Goal: Information Seeking & Learning: Find contact information

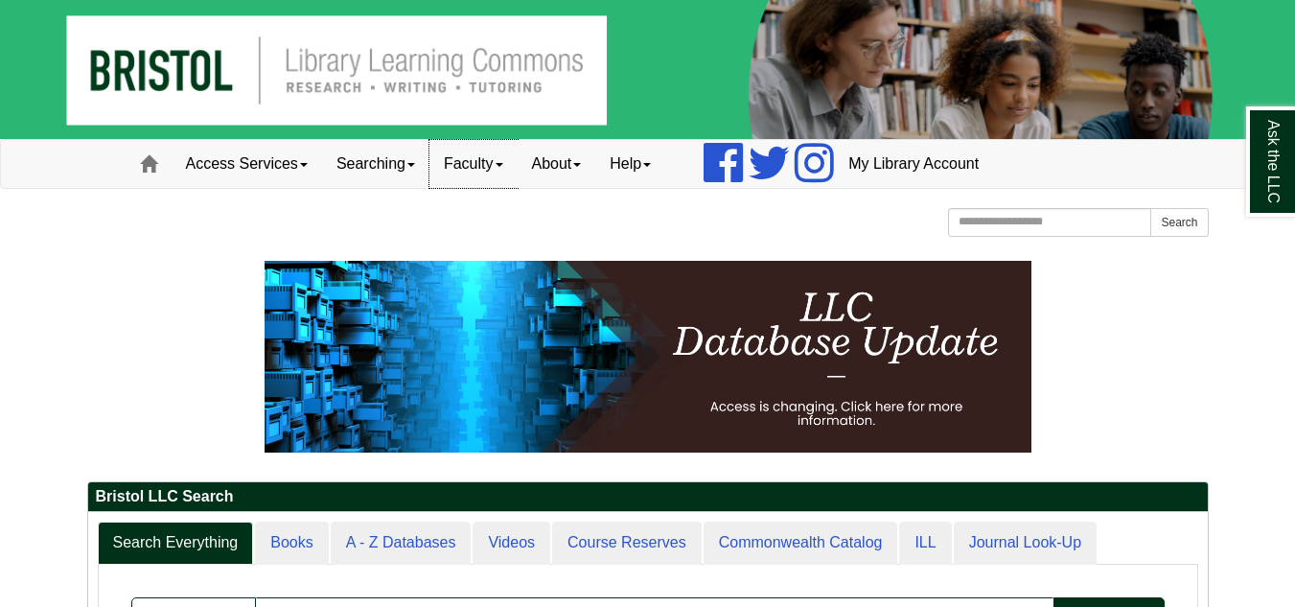
click at [480, 149] on link "Faculty" at bounding box center [473, 164] width 88 height 48
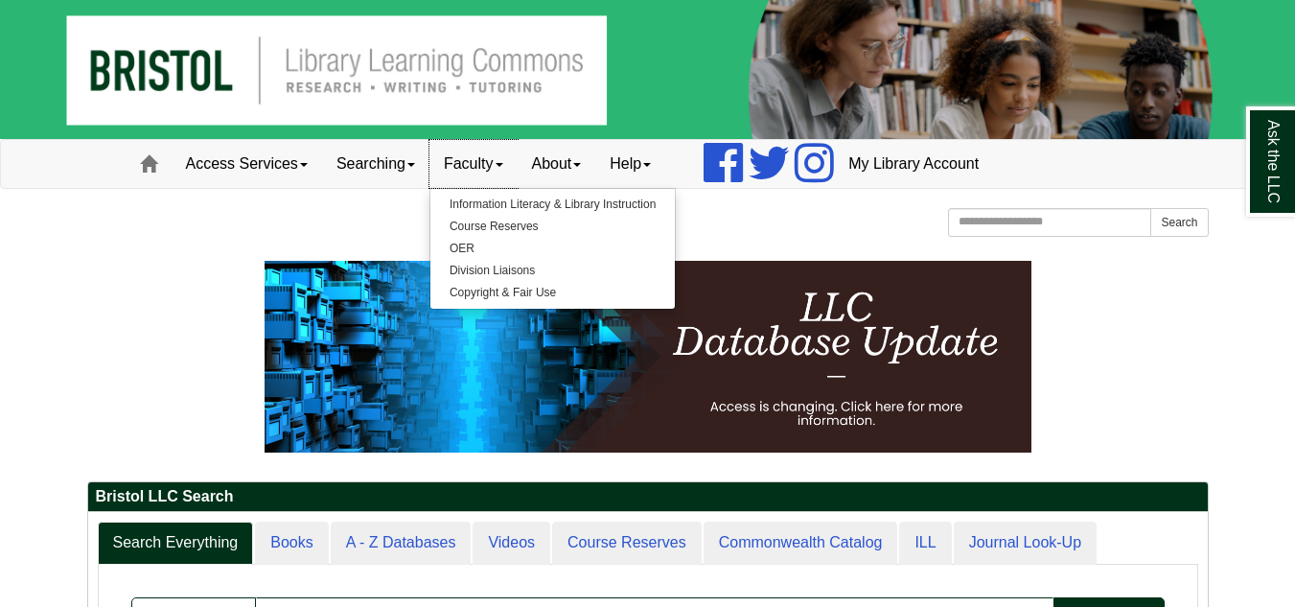
click at [475, 156] on link "Faculty" at bounding box center [473, 164] width 88 height 48
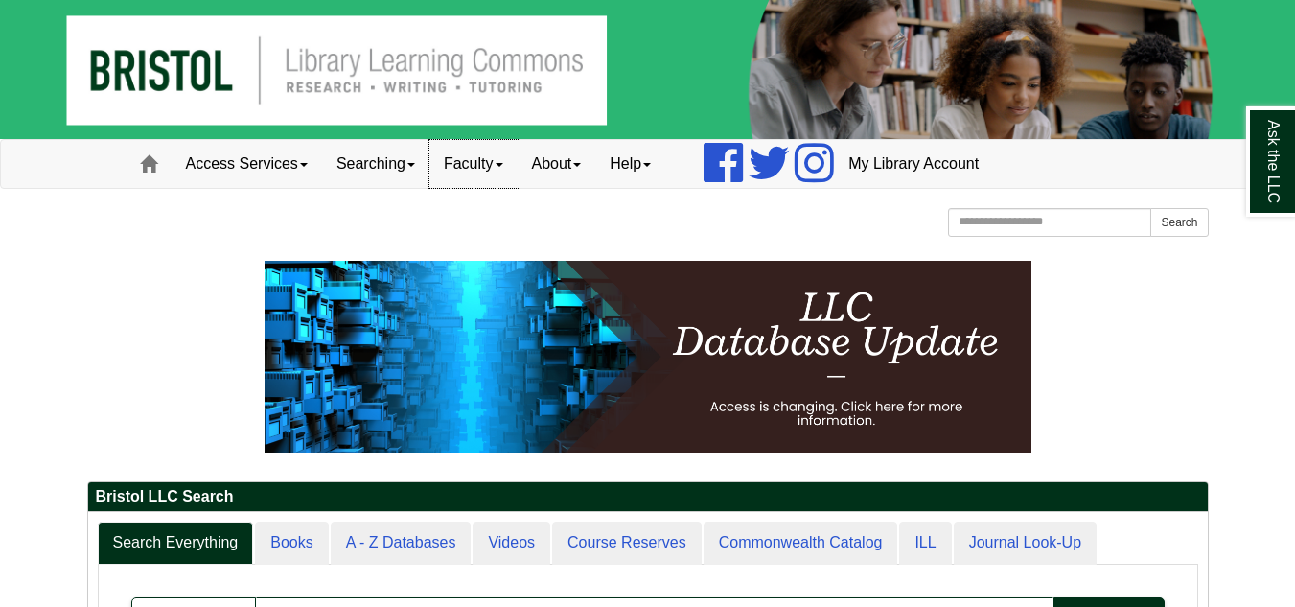
click at [475, 156] on link "Faculty" at bounding box center [473, 164] width 88 height 48
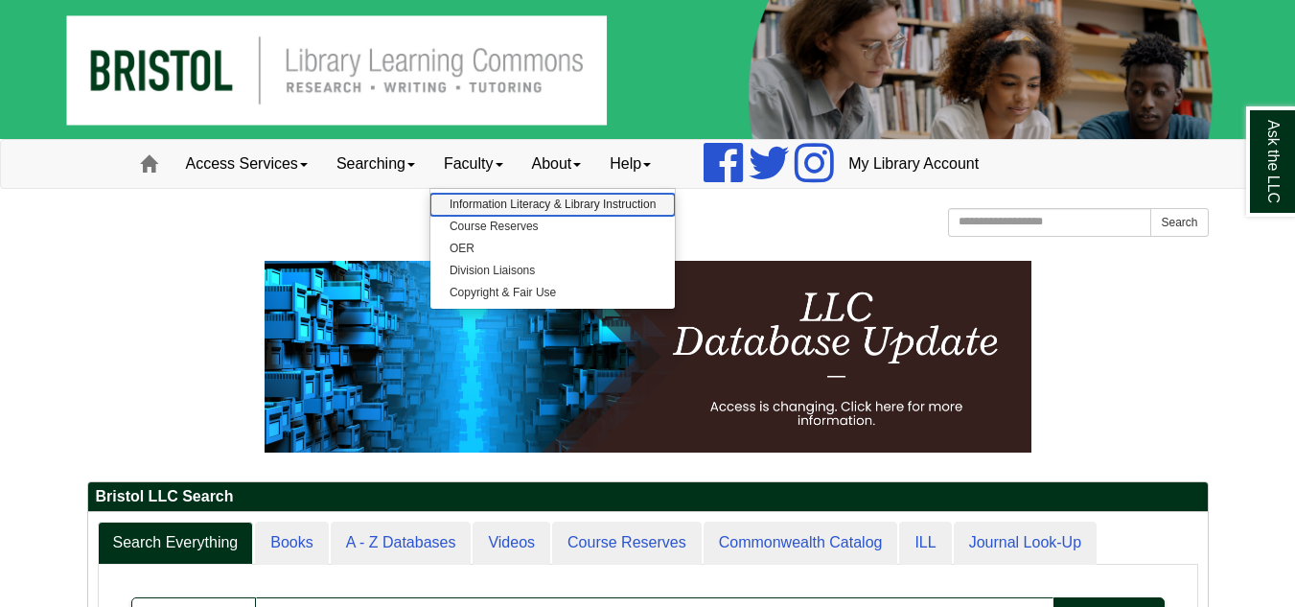
click at [488, 206] on link "Information Literacy & Library Instruction" at bounding box center [552, 205] width 244 height 22
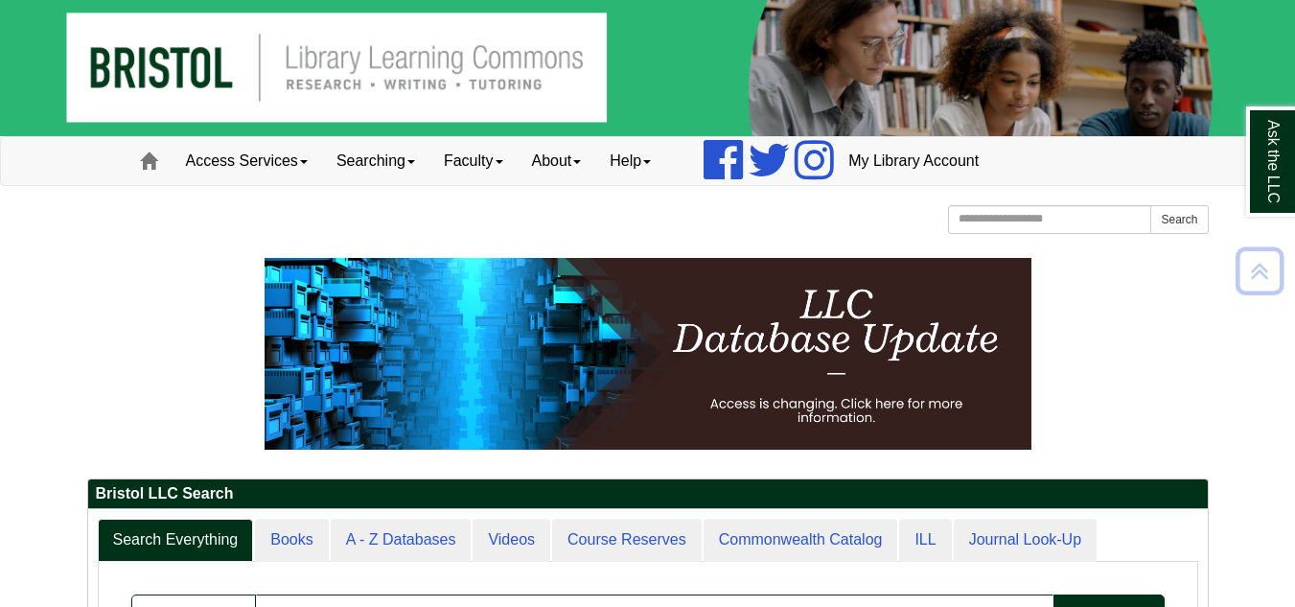
scroll to position [2, 0]
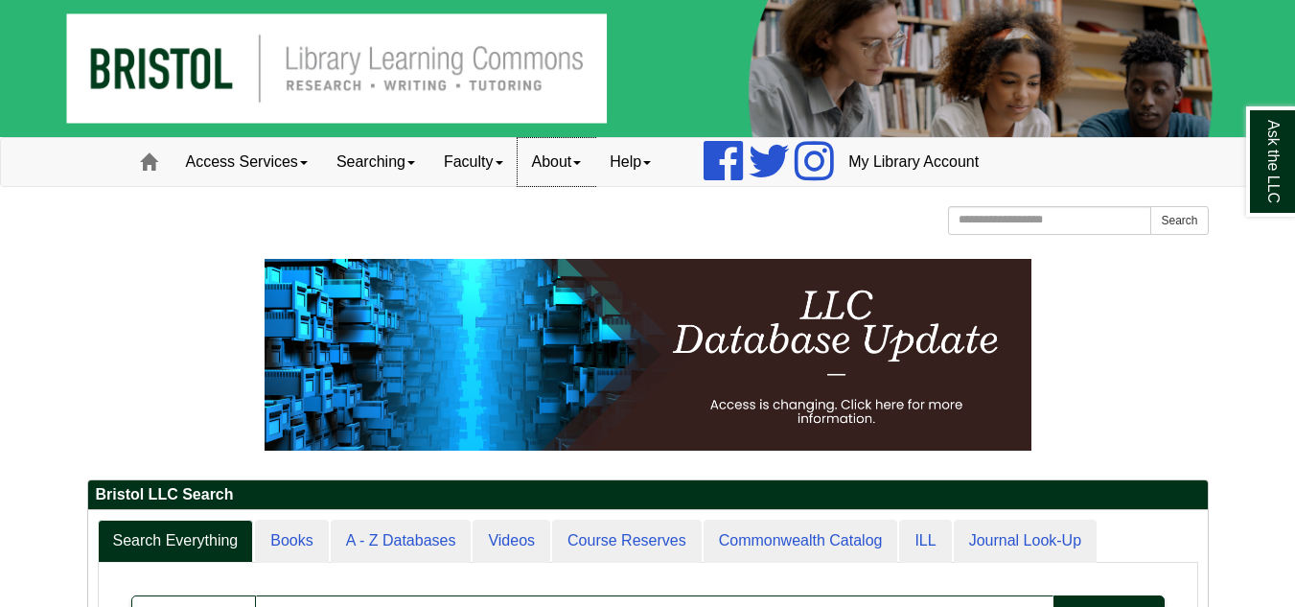
click at [567, 158] on link "About" at bounding box center [556, 162] width 79 height 48
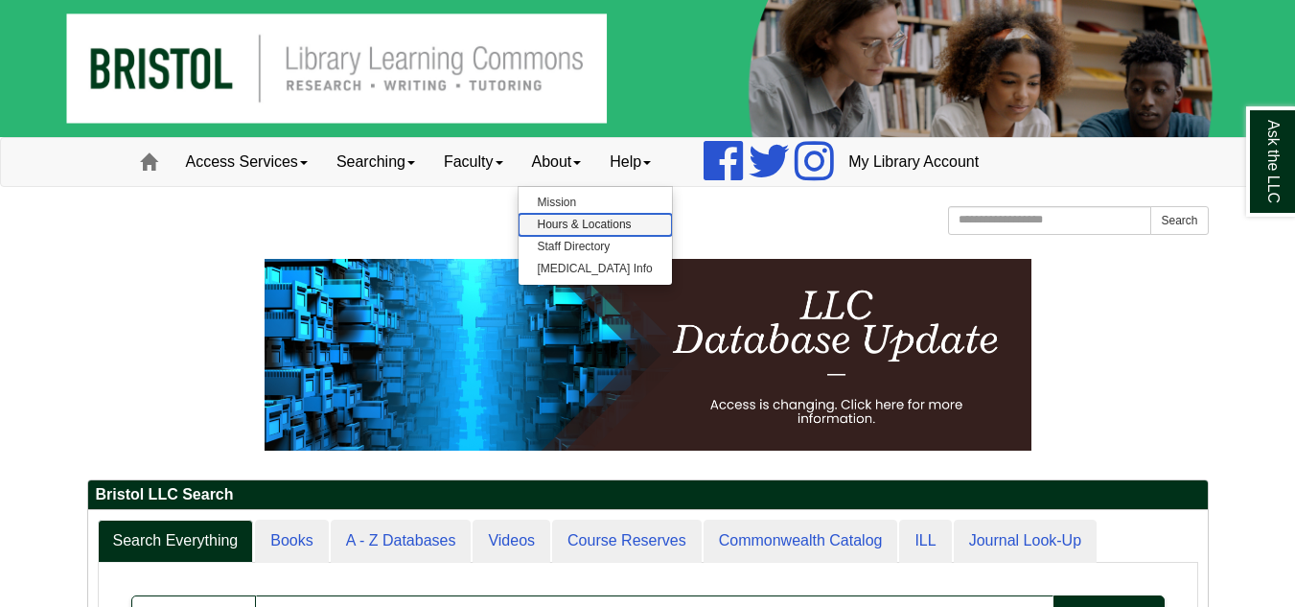
click at [632, 225] on link "Hours & Locations" at bounding box center [594, 225] width 153 height 22
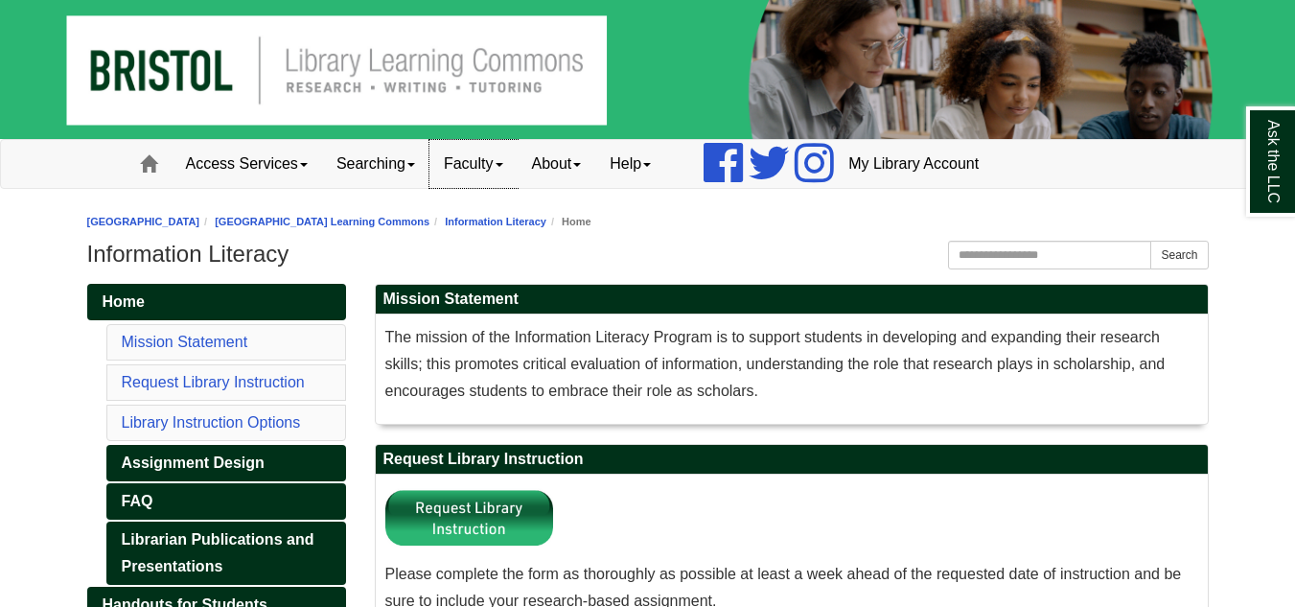
click at [477, 169] on link "Faculty" at bounding box center [473, 164] width 88 height 48
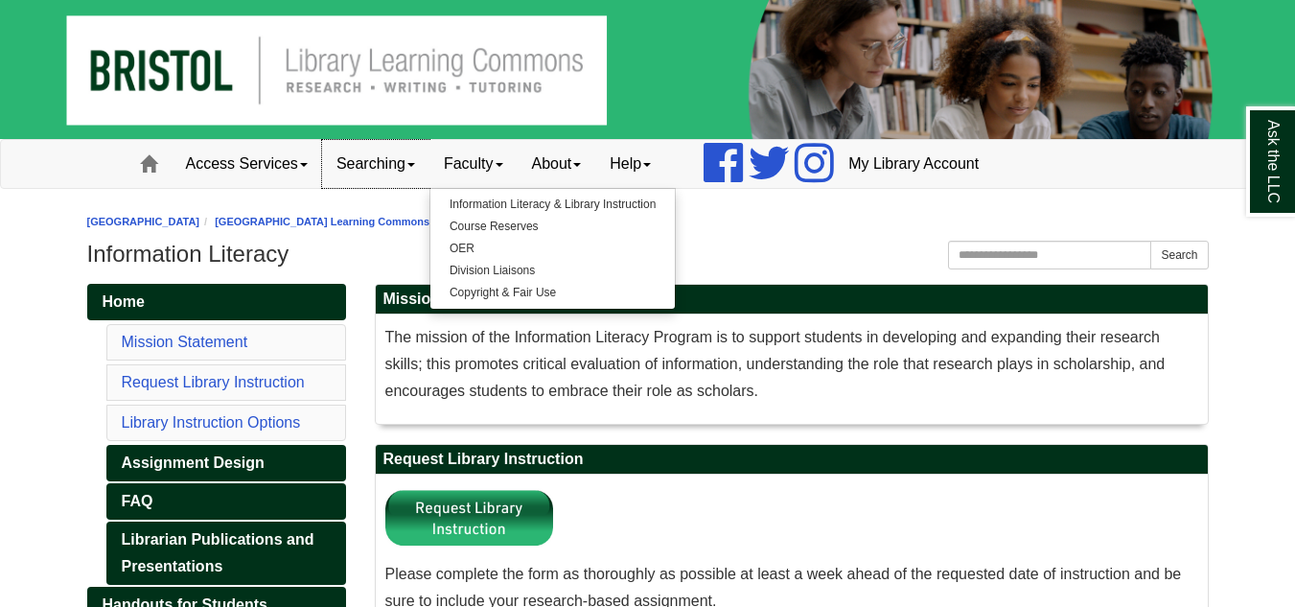
click at [405, 171] on link "Searching" at bounding box center [375, 164] width 107 height 48
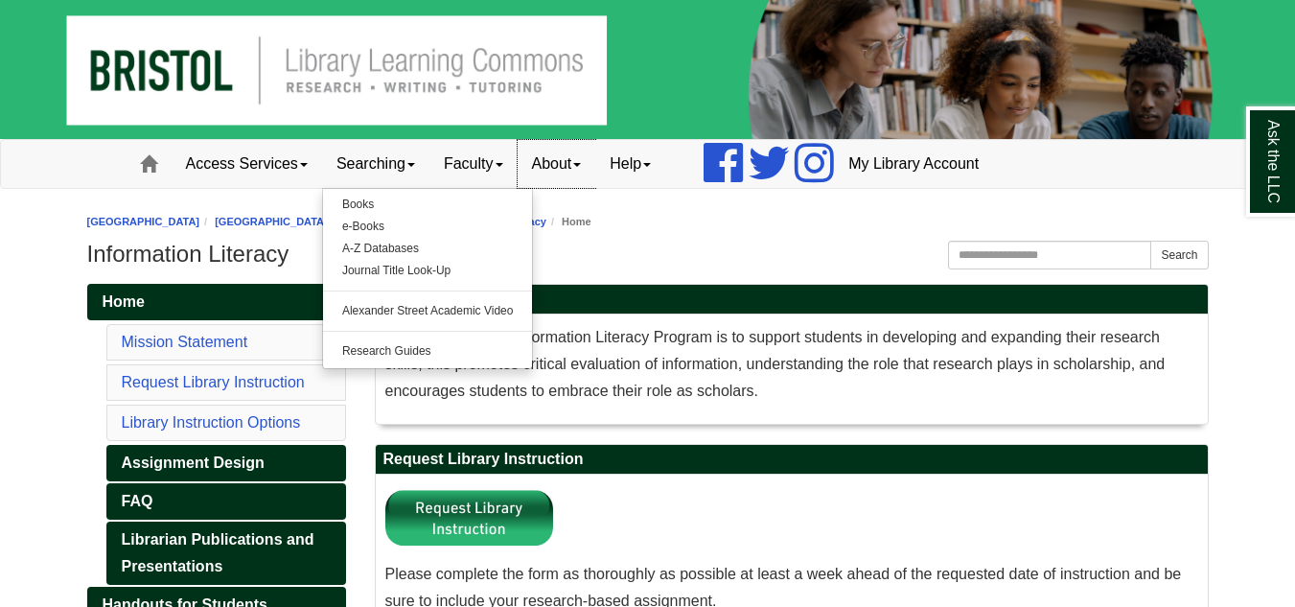
click at [583, 159] on link "About" at bounding box center [556, 164] width 79 height 48
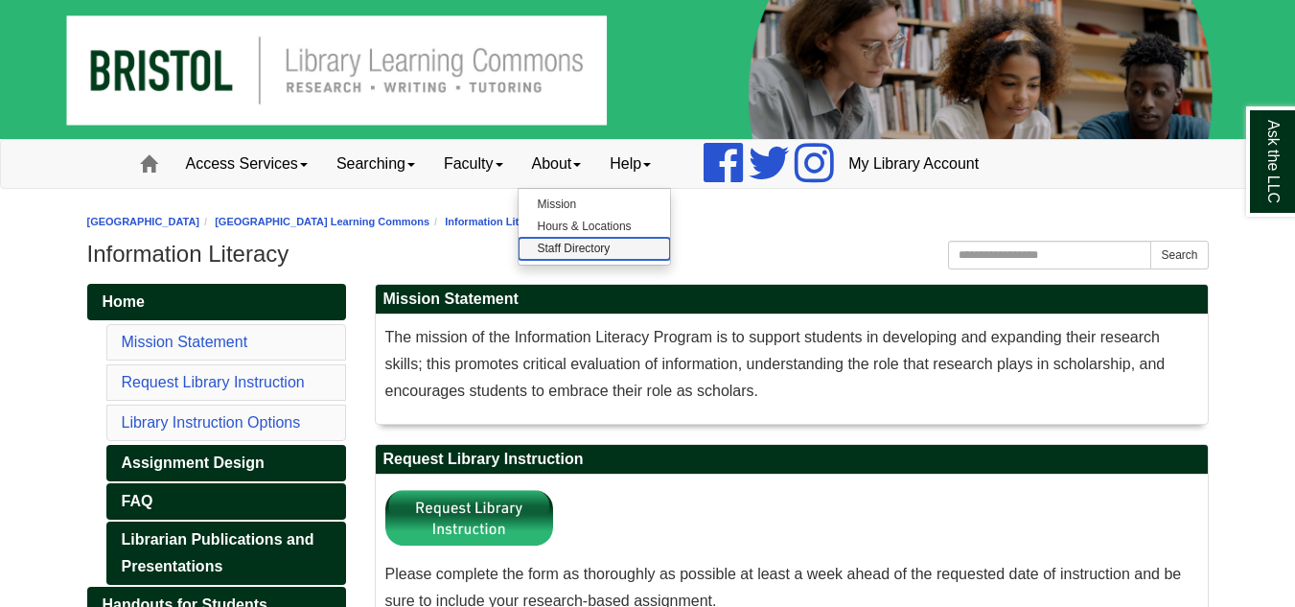
click at [618, 248] on link "Staff Directory" at bounding box center [593, 249] width 151 height 22
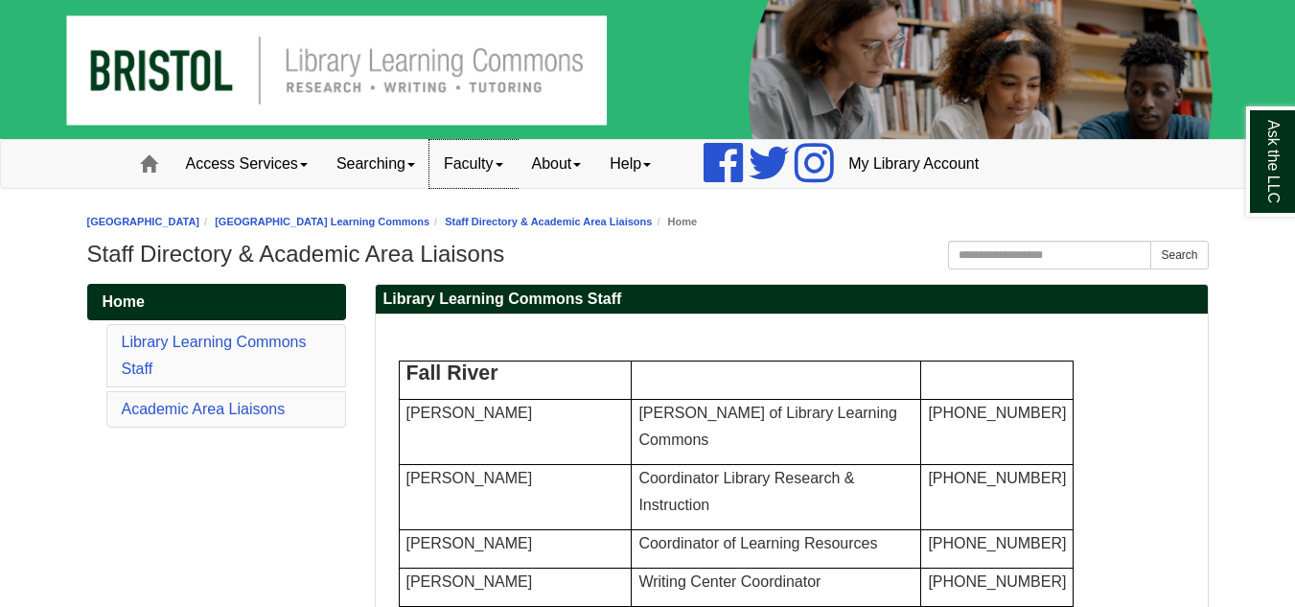
click at [491, 164] on link "Faculty" at bounding box center [473, 164] width 88 height 48
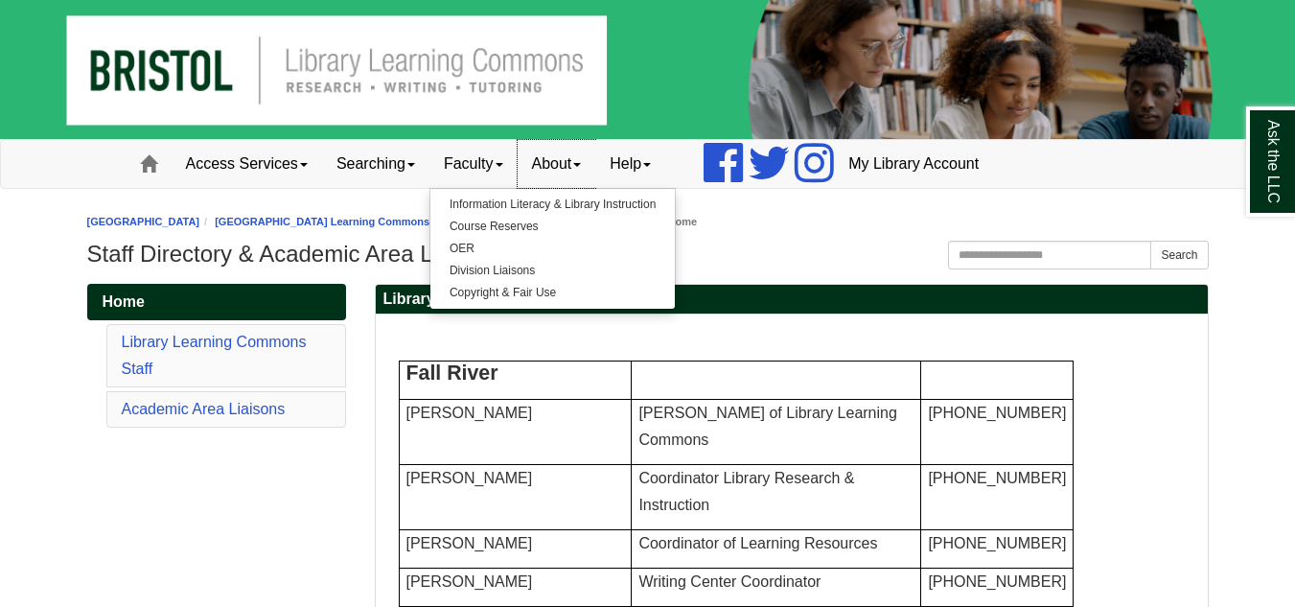
click at [571, 164] on link "About" at bounding box center [556, 164] width 79 height 48
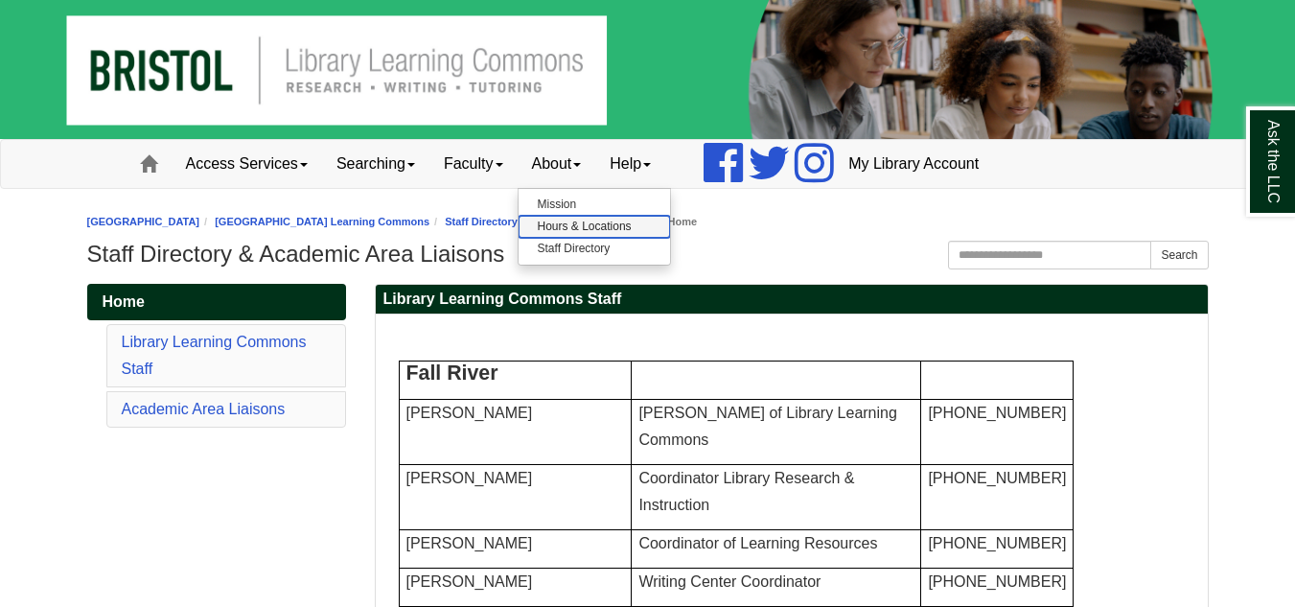
click at [584, 227] on link "Hours & Locations" at bounding box center [593, 227] width 151 height 22
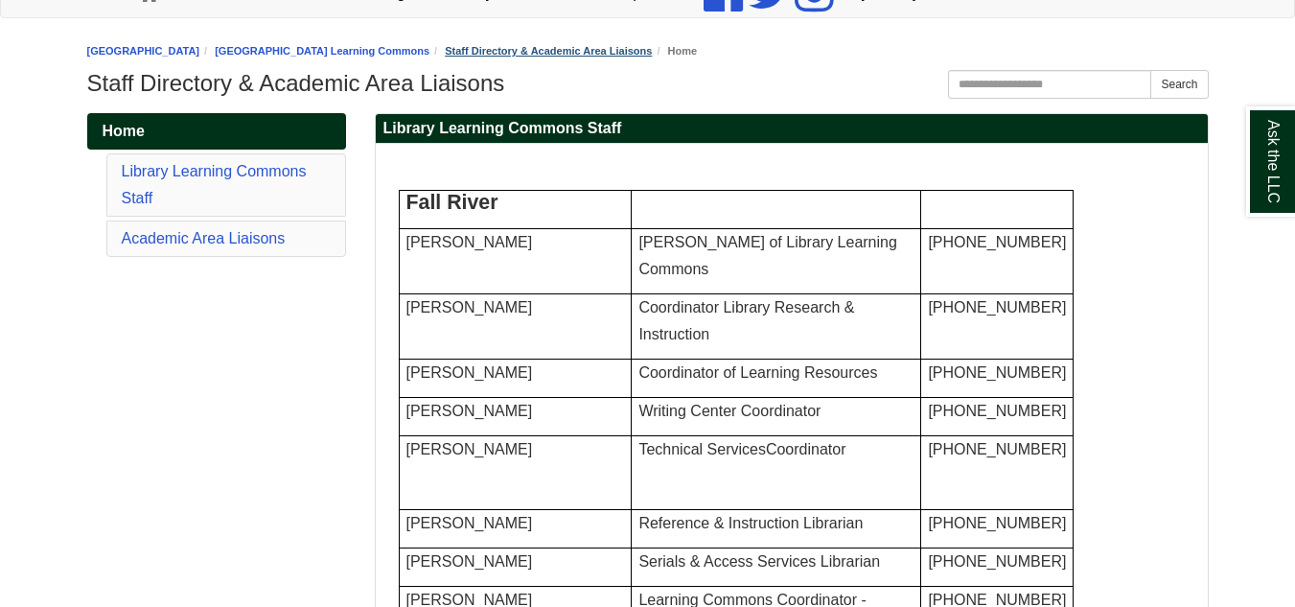
scroll to position [174, 0]
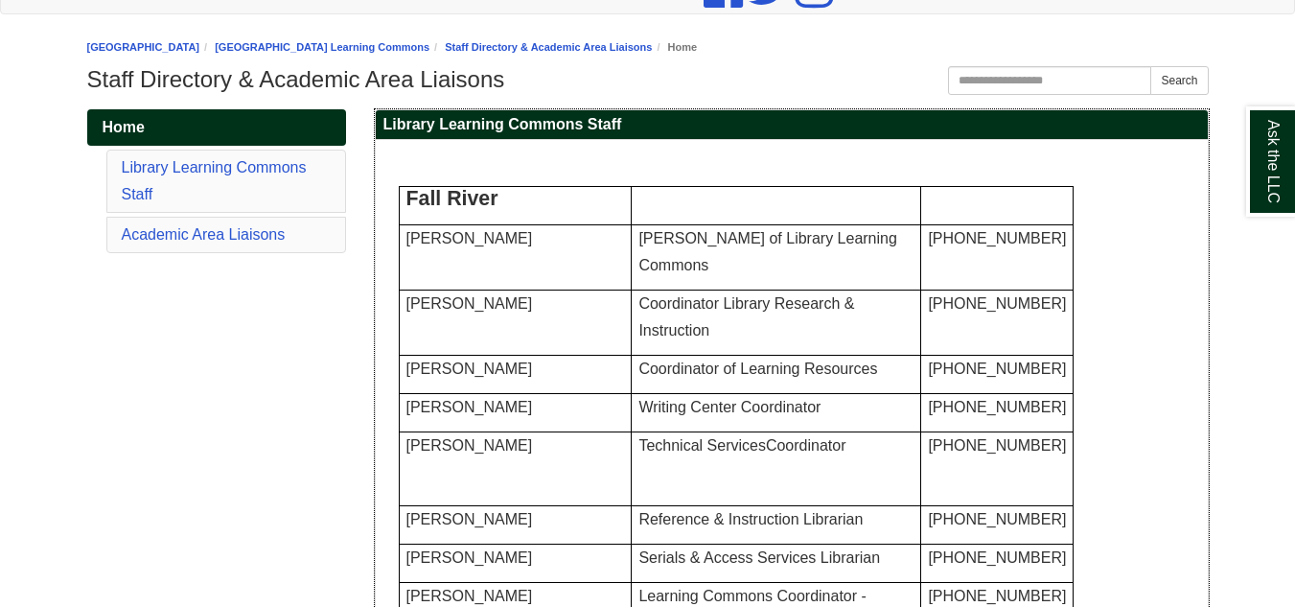
click at [739, 231] on span "Dean of Library Learning Commons" at bounding box center [767, 251] width 258 height 43
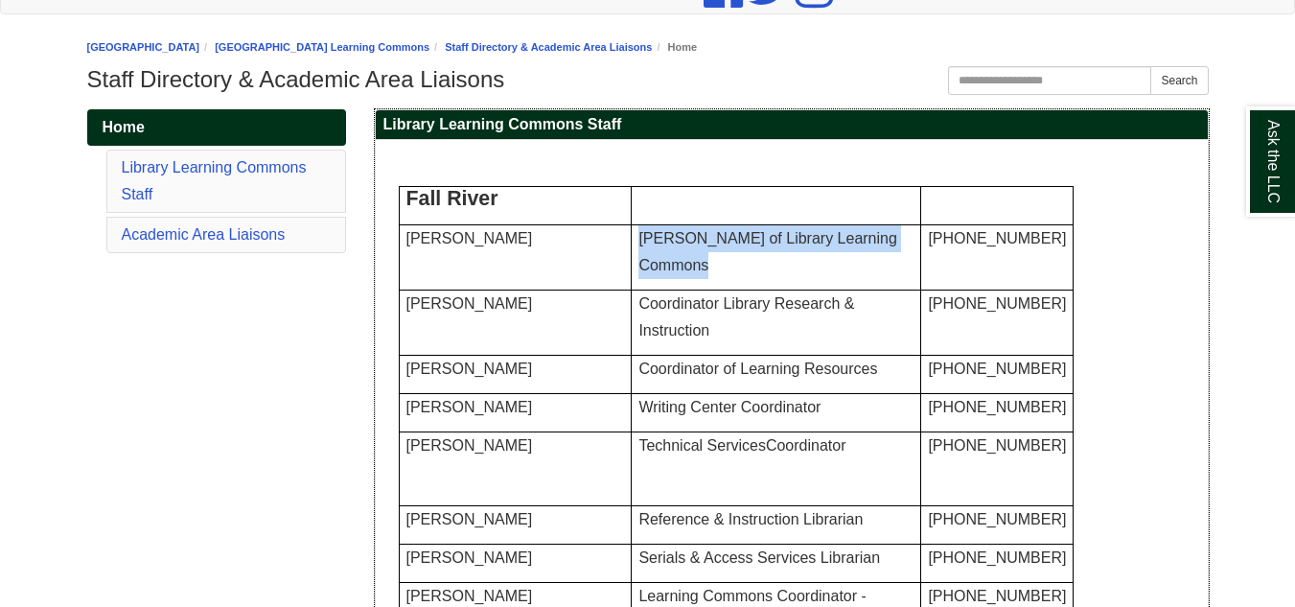
click at [739, 231] on span "Dean of Library Learning Commons" at bounding box center [767, 251] width 258 height 43
copy tr "Dean of Library Learning Commons"
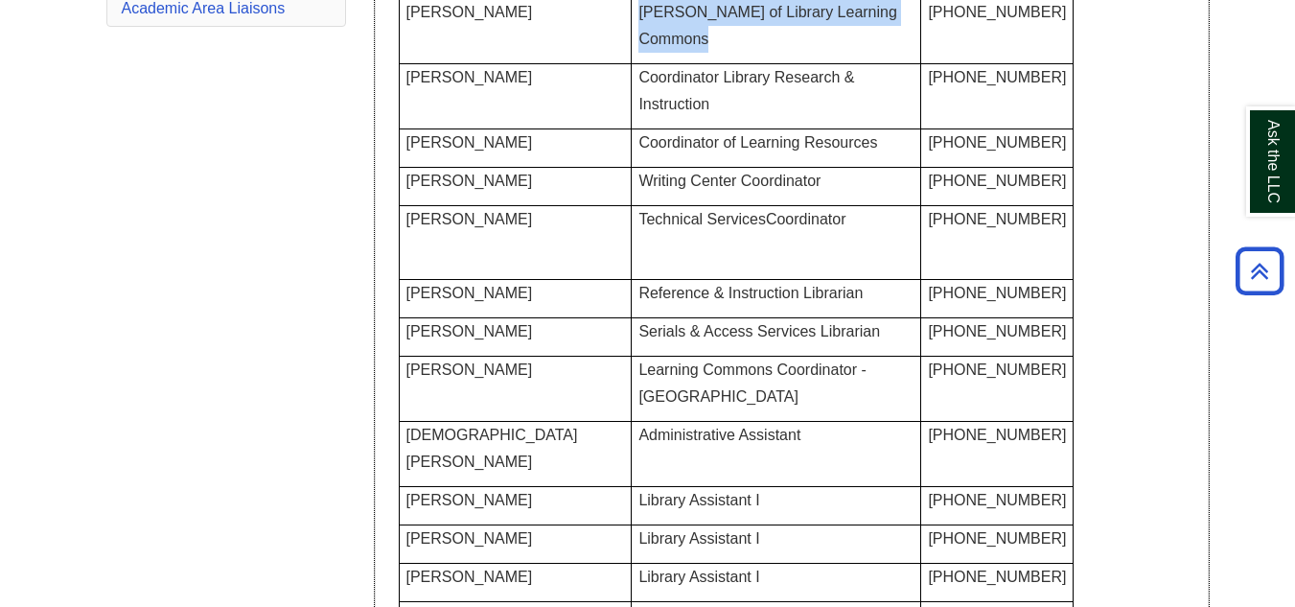
scroll to position [400, 0]
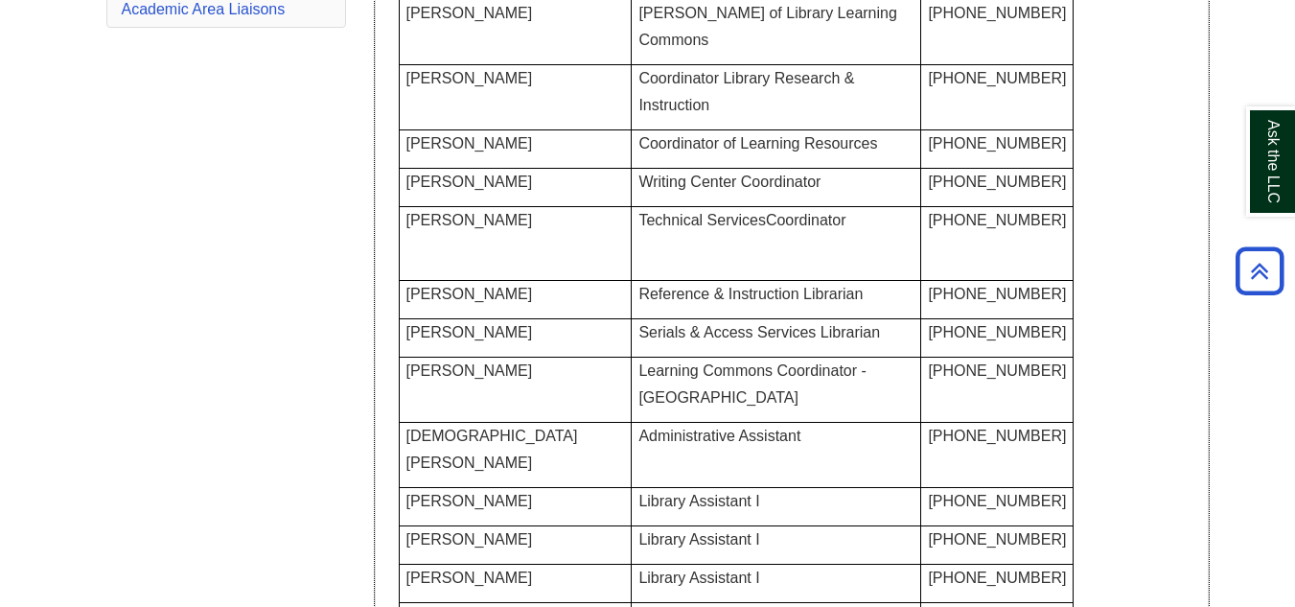
click at [430, 79] on span "Emily Z. Brown" at bounding box center [469, 78] width 126 height 16
copy tr "Emily Z. Brown"
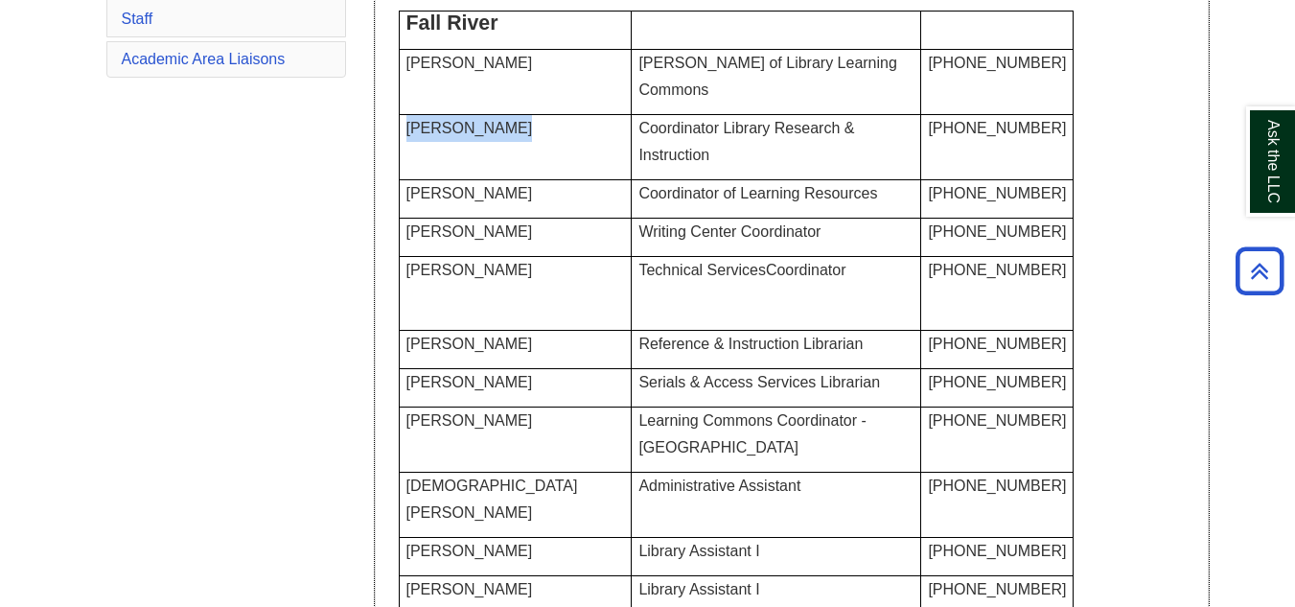
scroll to position [349, 0]
click at [638, 144] on p "Coordinator Library Research & Instruction" at bounding box center [775, 143] width 275 height 54
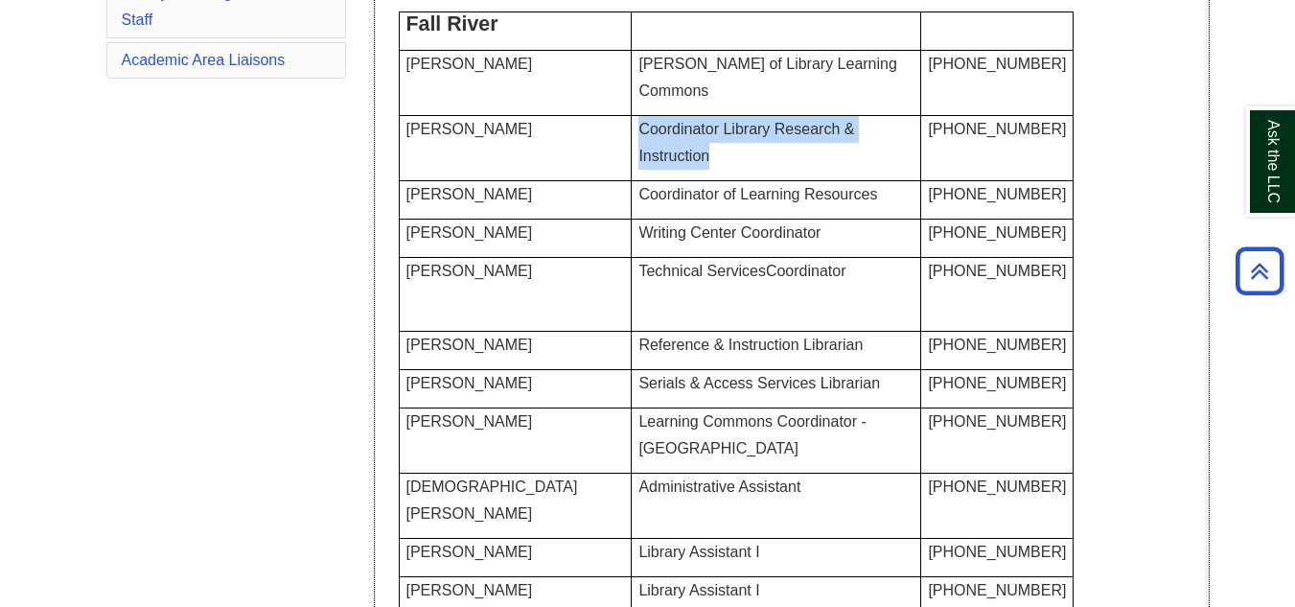
click at [638, 144] on p "Coordinator Library Research & Instruction" at bounding box center [775, 143] width 275 height 54
copy tr "Coordinator Library Research & Instruction"
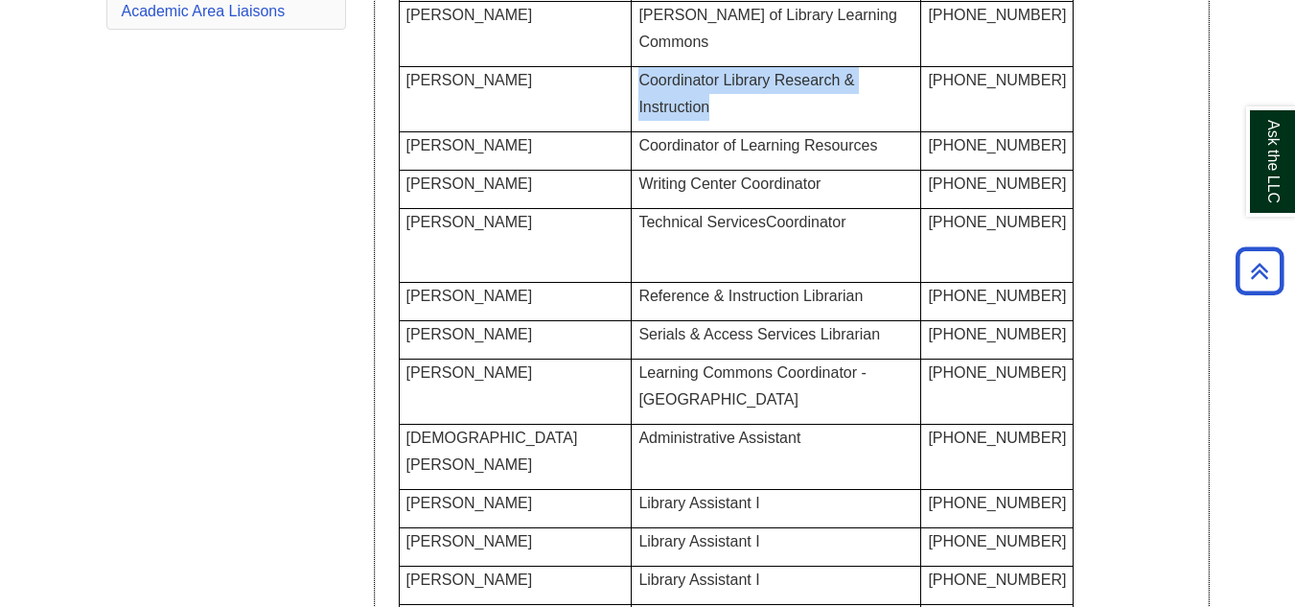
scroll to position [399, 0]
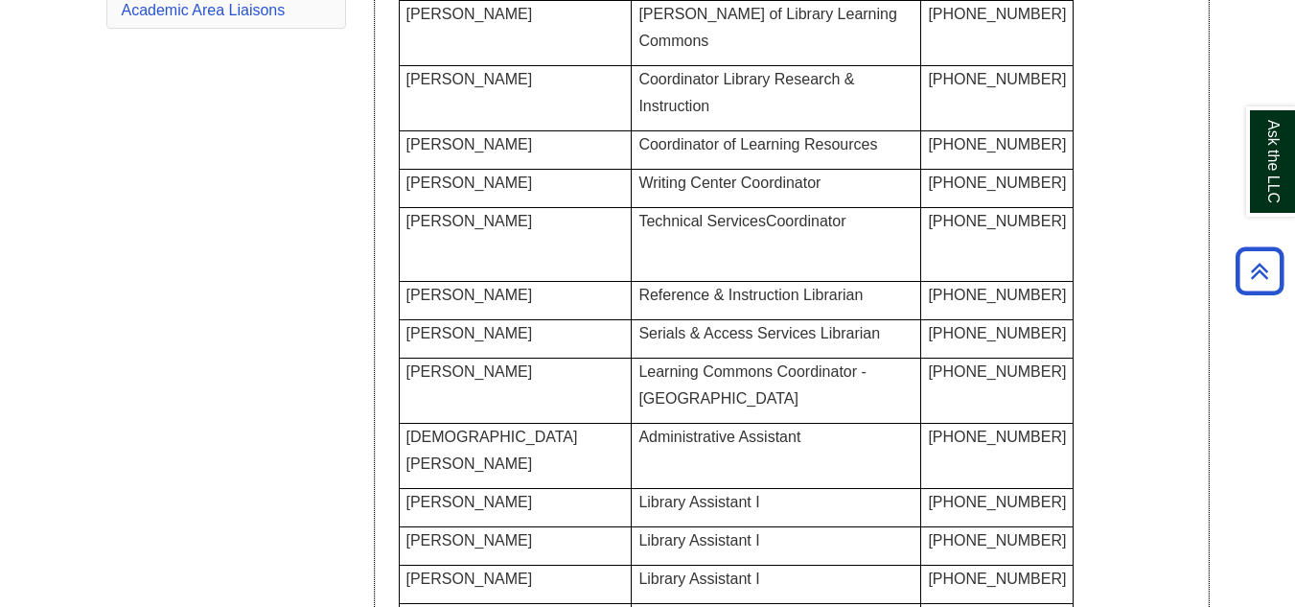
click at [533, 149] on span "Sharon Ramos-Goyette" at bounding box center [469, 144] width 126 height 16
copy tr "Sharon Ramos-Goyette"
click at [722, 148] on span "Coordinator of Learning Resources" at bounding box center [757, 144] width 239 height 16
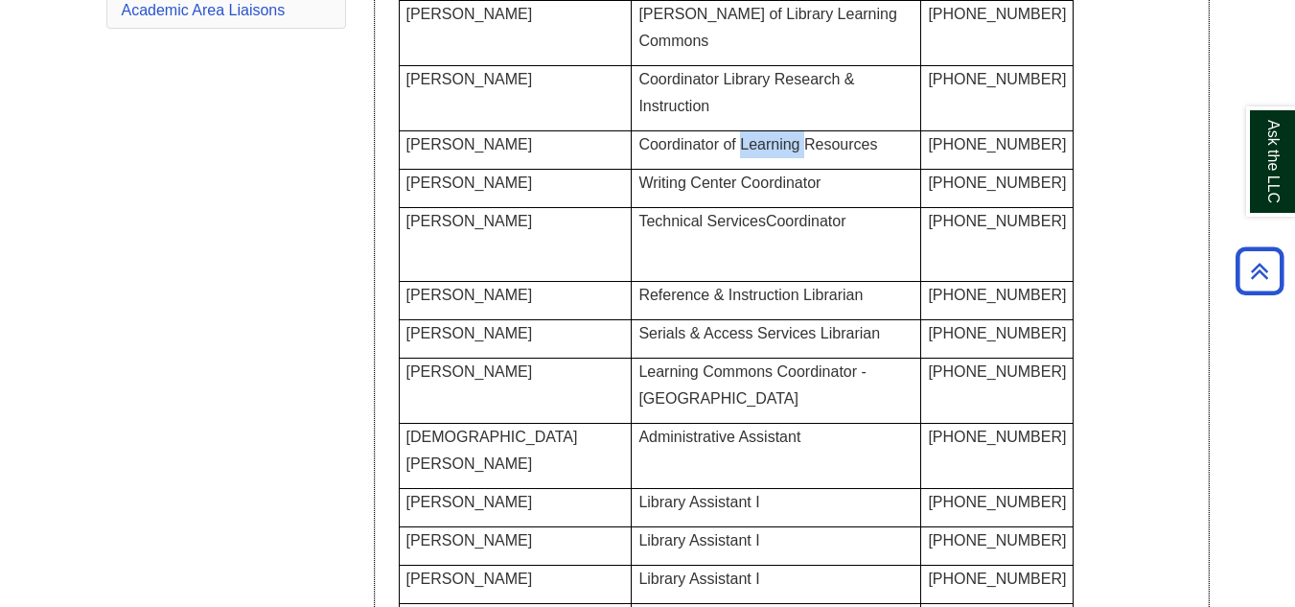
click at [722, 148] on span "Coordinator of Learning Resources" at bounding box center [757, 144] width 239 height 16
copy tr "Coordinator of Learning Resources"
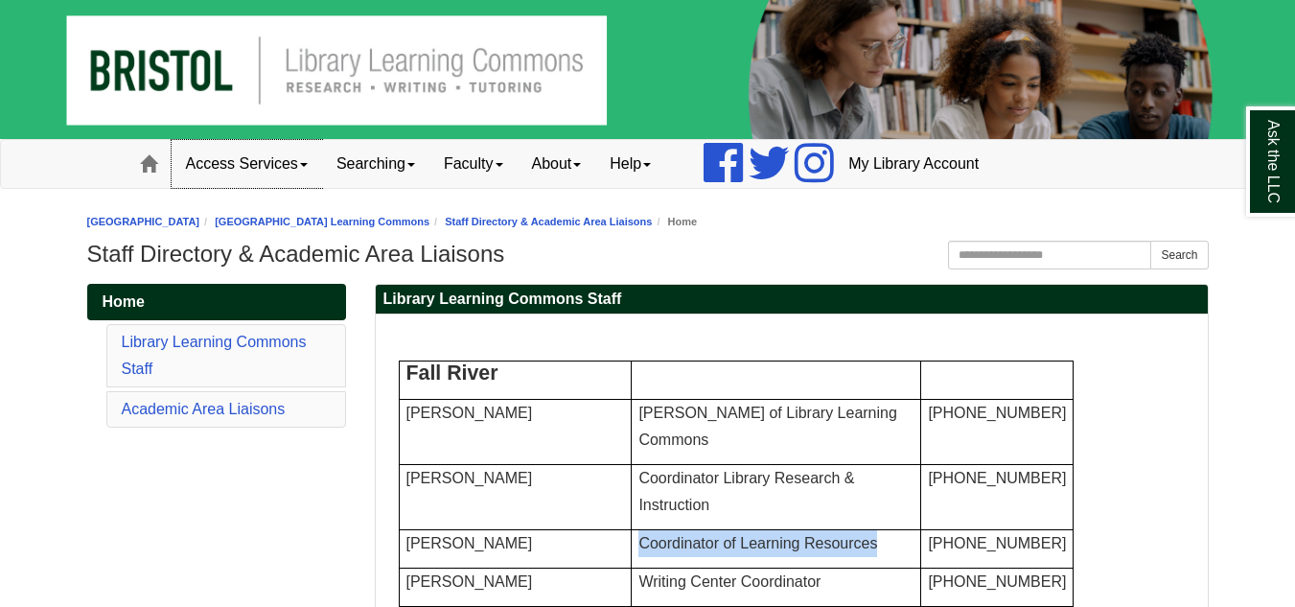
click at [295, 162] on link "Access Services" at bounding box center [247, 164] width 150 height 48
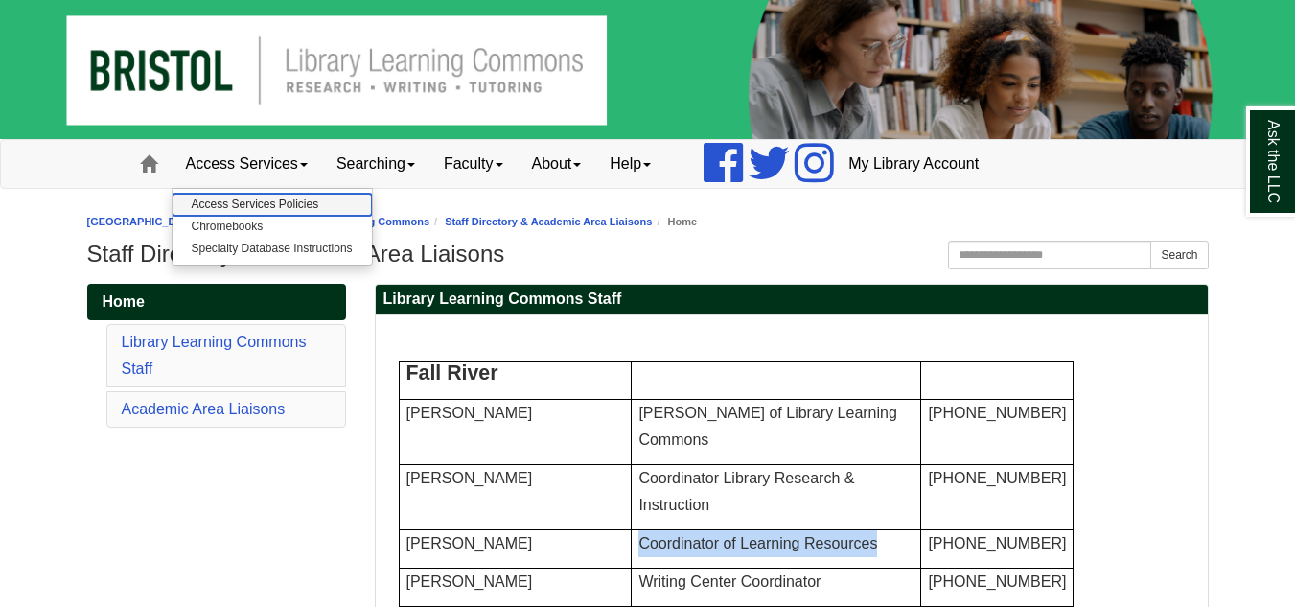
click at [288, 201] on link "Access Services Policies" at bounding box center [271, 205] width 199 height 22
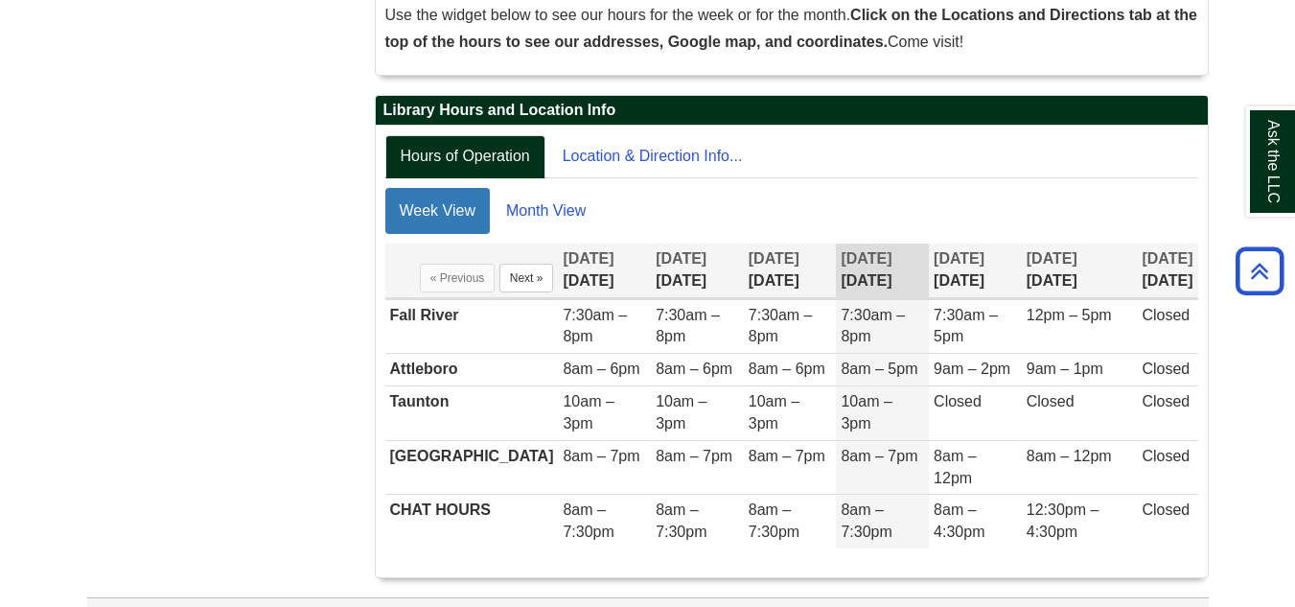
scroll to position [393, 0]
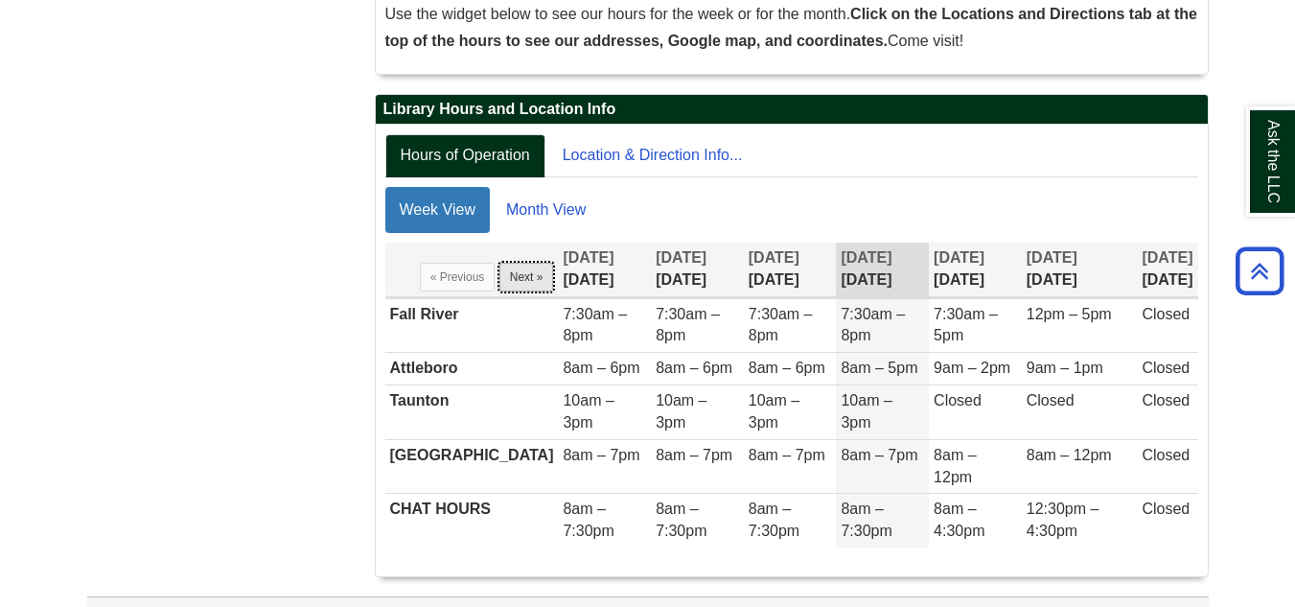
click at [499, 284] on button "Next »" at bounding box center [526, 277] width 55 height 29
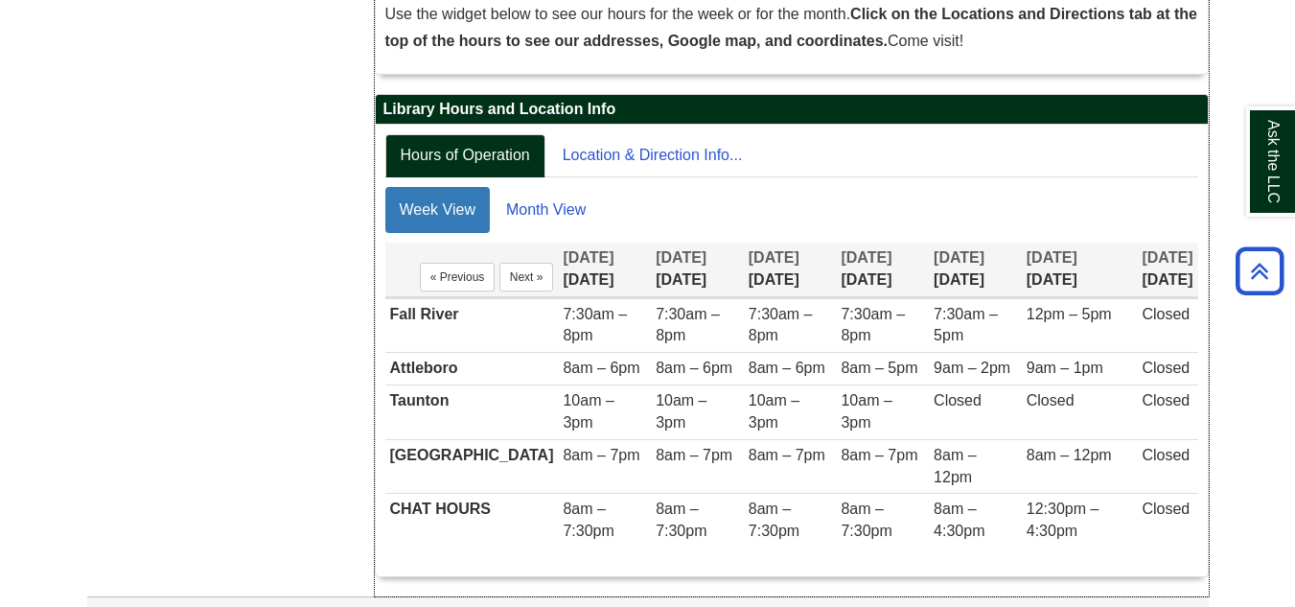
click at [422, 294] on th "« Previous Next »" at bounding box center [471, 269] width 173 height 55
click at [420, 277] on button "« Previous" at bounding box center [458, 277] width 76 height 29
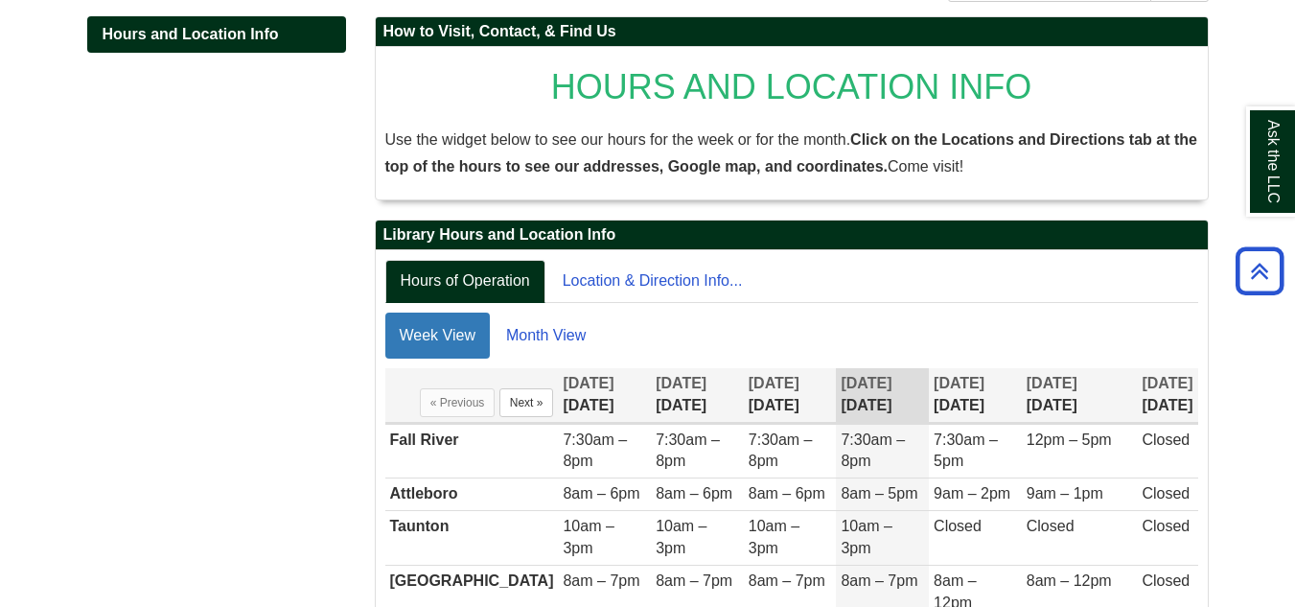
scroll to position [409, 0]
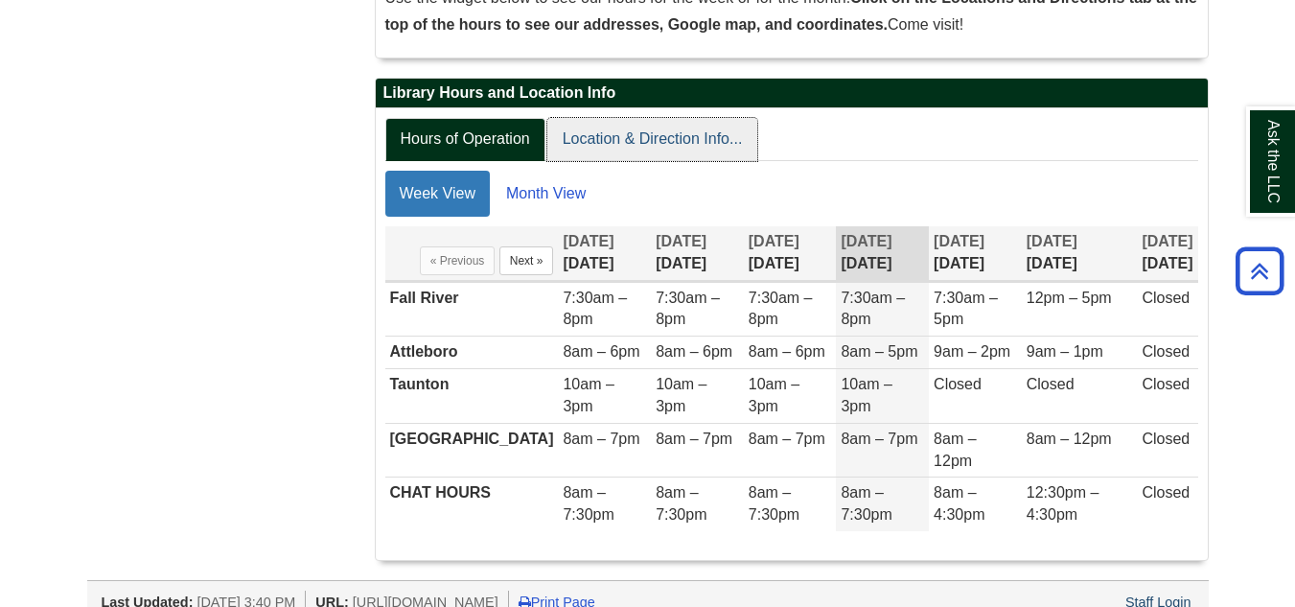
click at [656, 128] on link "Location & Direction Info..." at bounding box center [652, 139] width 211 height 43
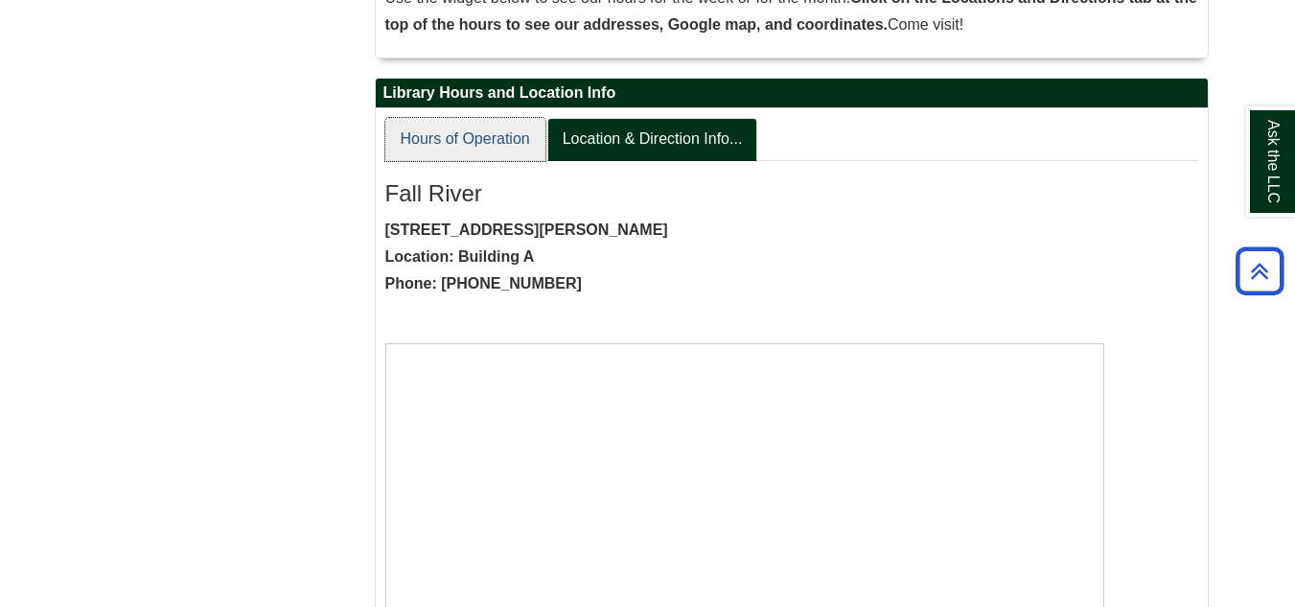
click at [457, 126] on link "Hours of Operation" at bounding box center [465, 139] width 160 height 43
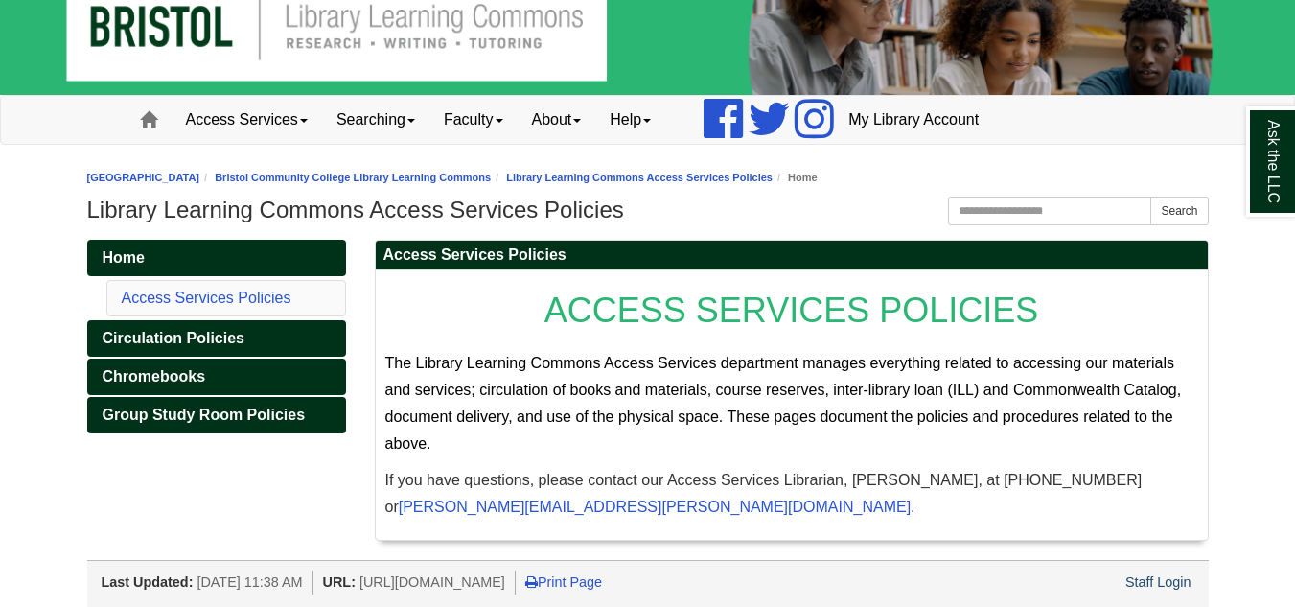
scroll to position [46, 0]
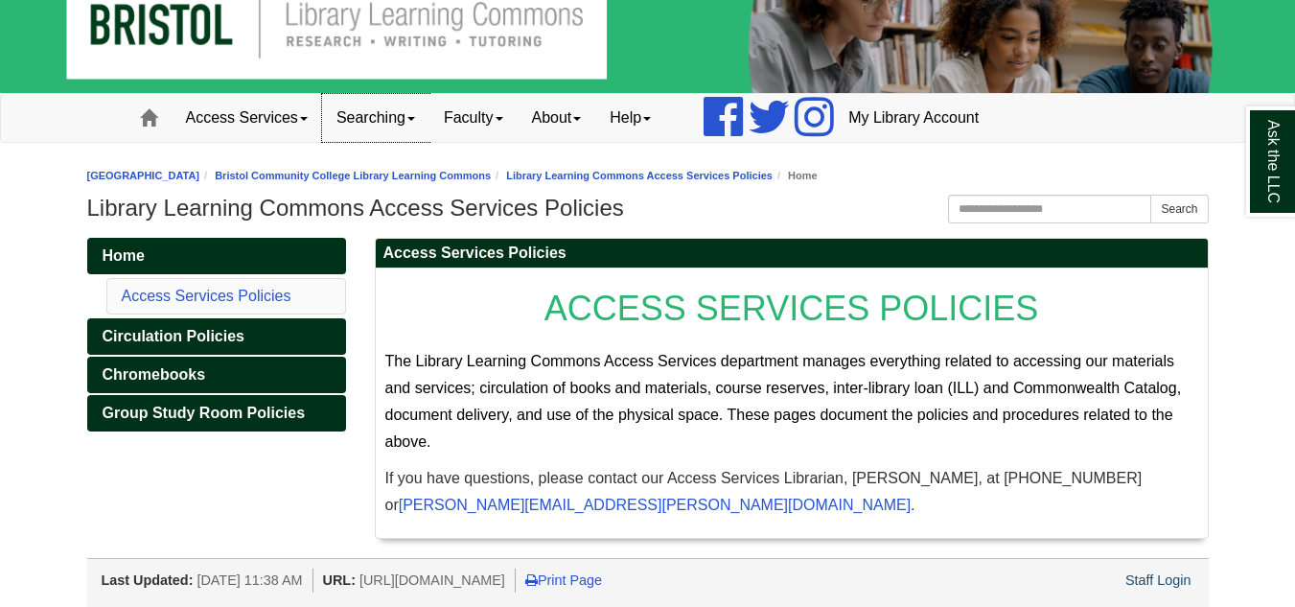
click at [359, 127] on link "Searching" at bounding box center [375, 118] width 107 height 48
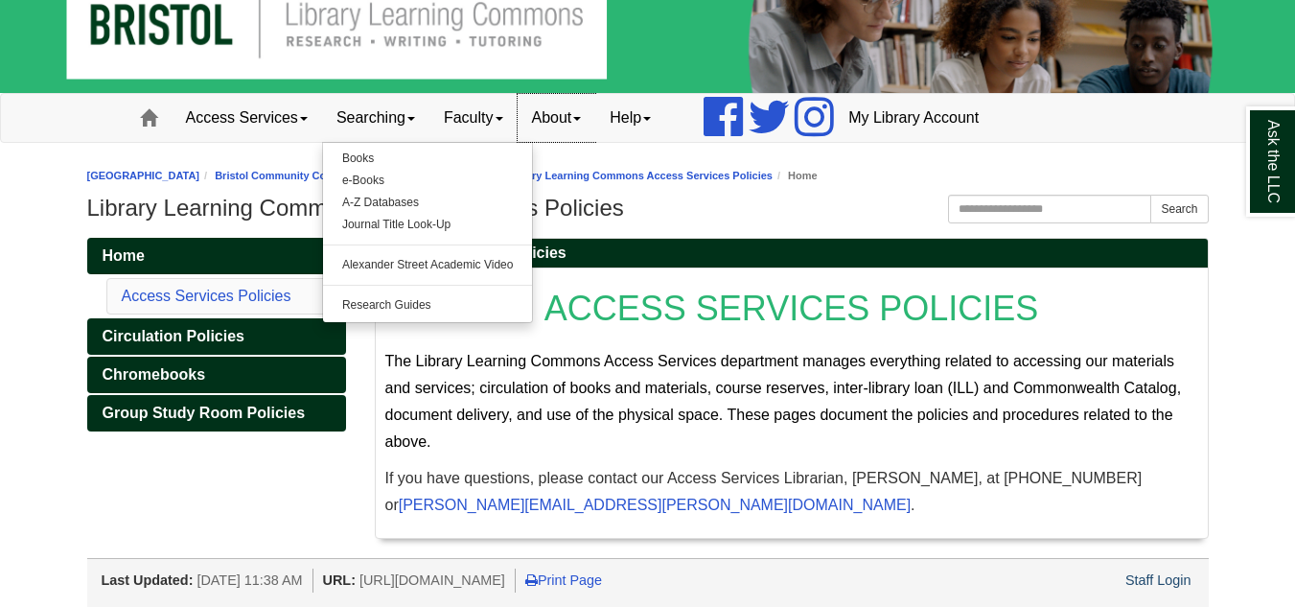
click at [547, 125] on link "About" at bounding box center [556, 118] width 79 height 48
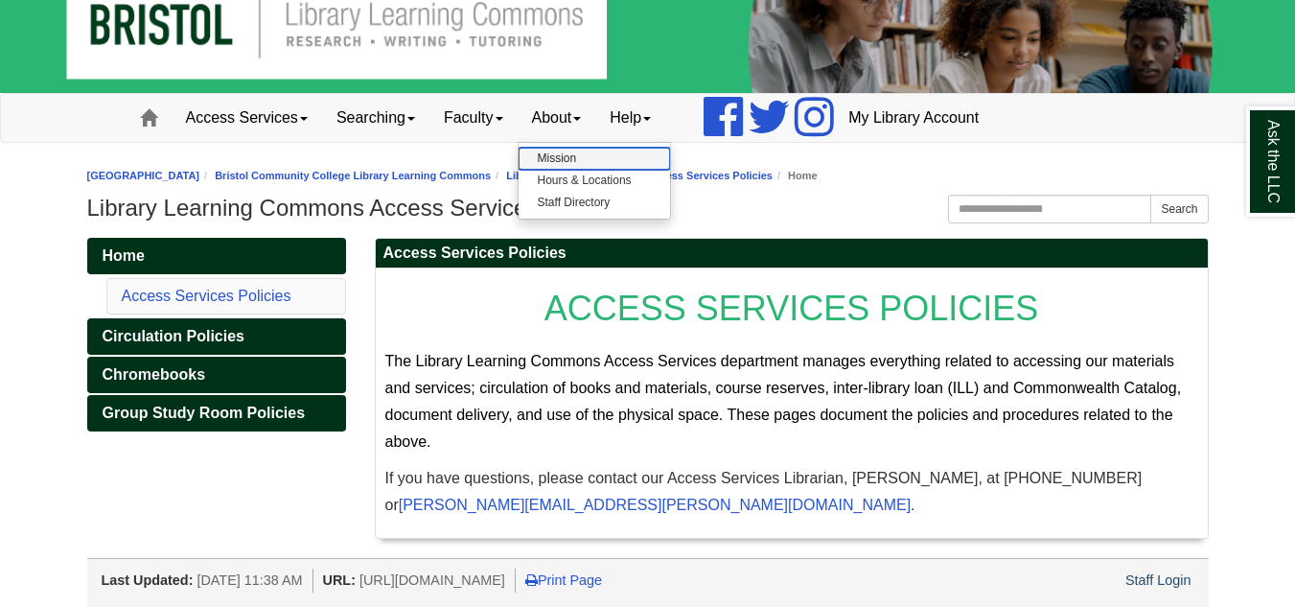
click at [581, 162] on link "Mission" at bounding box center [593, 159] width 151 height 22
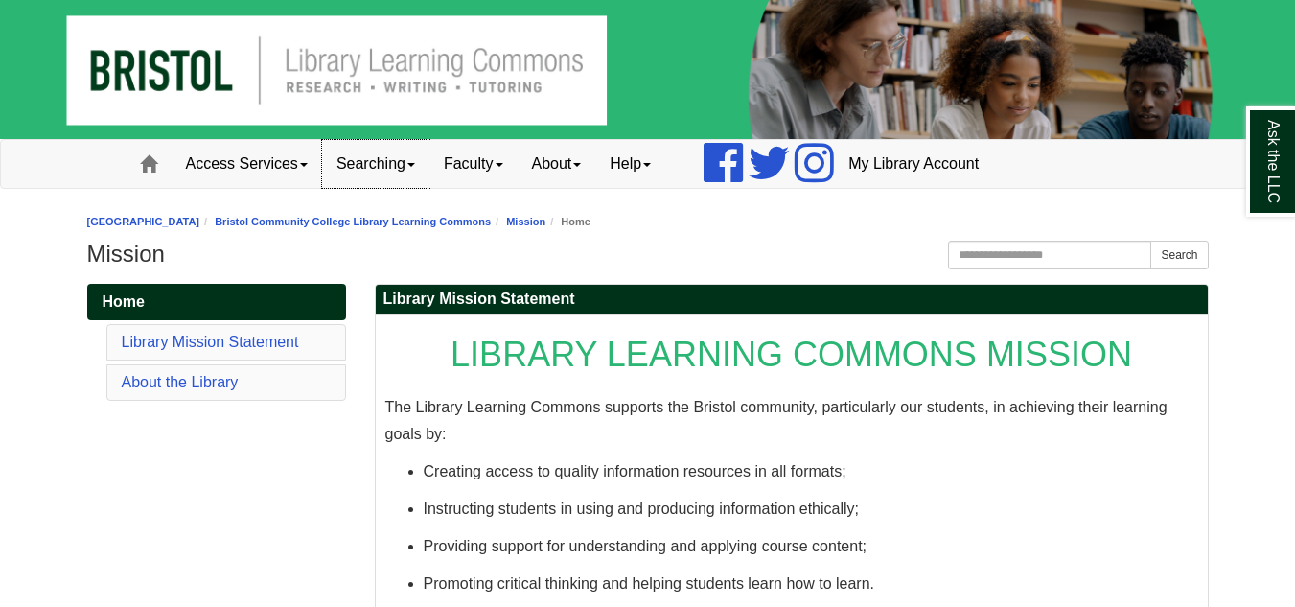
click at [400, 158] on link "Searching" at bounding box center [375, 164] width 107 height 48
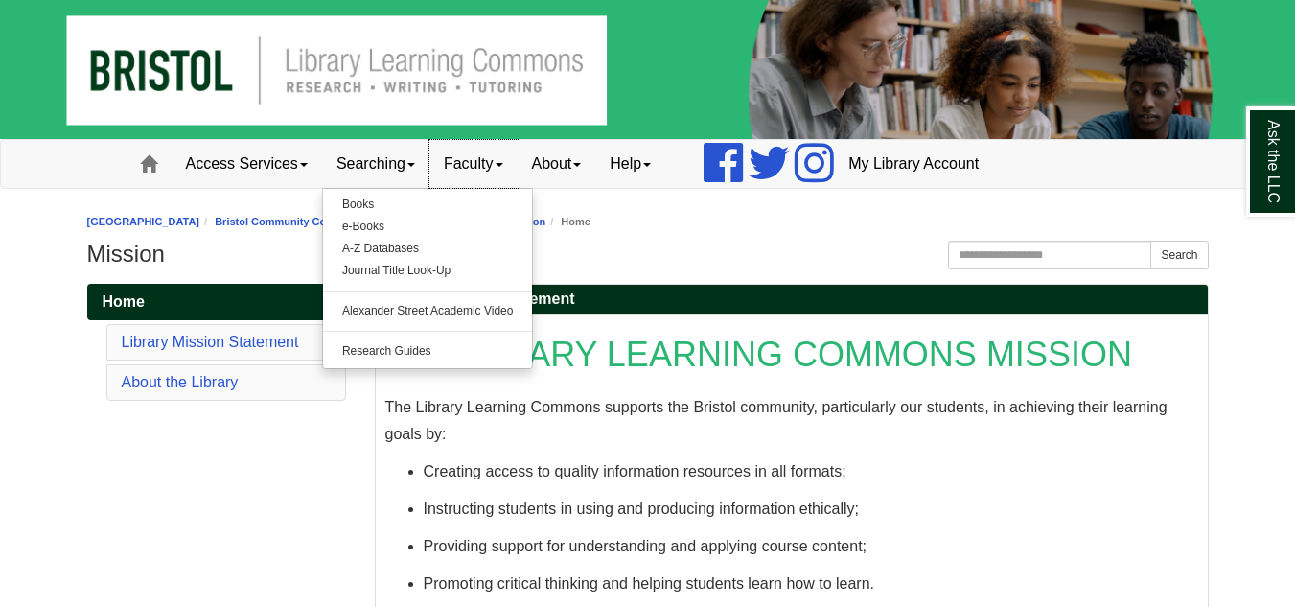
click at [468, 160] on link "Faculty" at bounding box center [473, 164] width 88 height 48
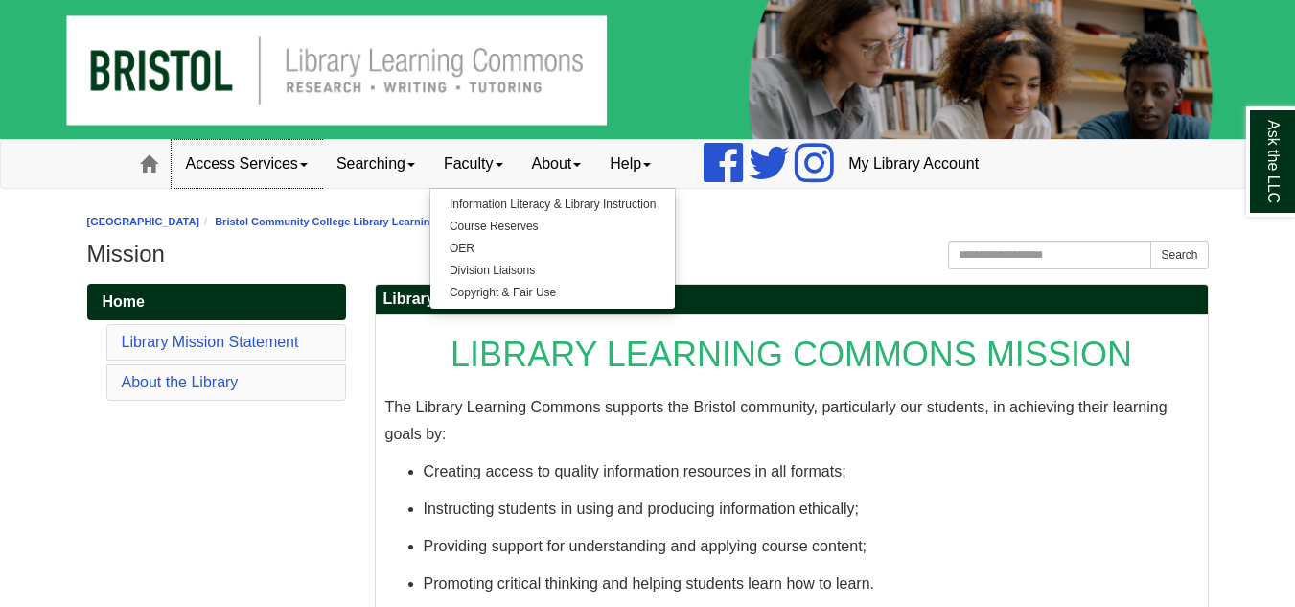
click at [281, 165] on link "Access Services" at bounding box center [247, 164] width 150 height 48
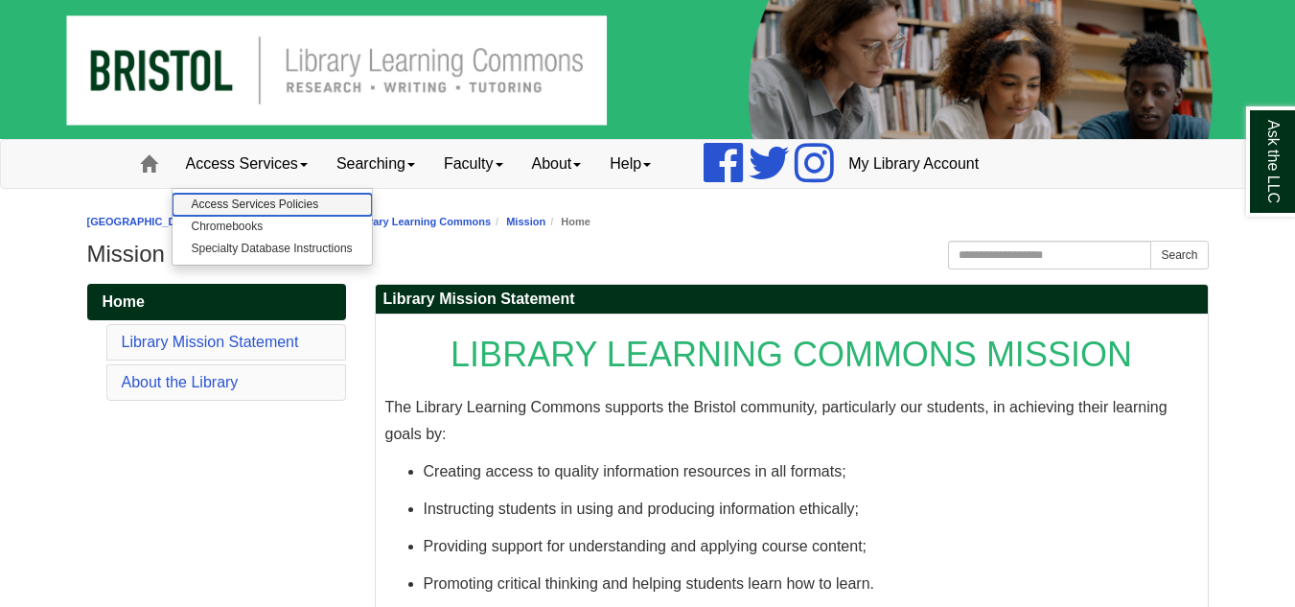
click at [269, 196] on link "Access Services Policies" at bounding box center [271, 205] width 199 height 22
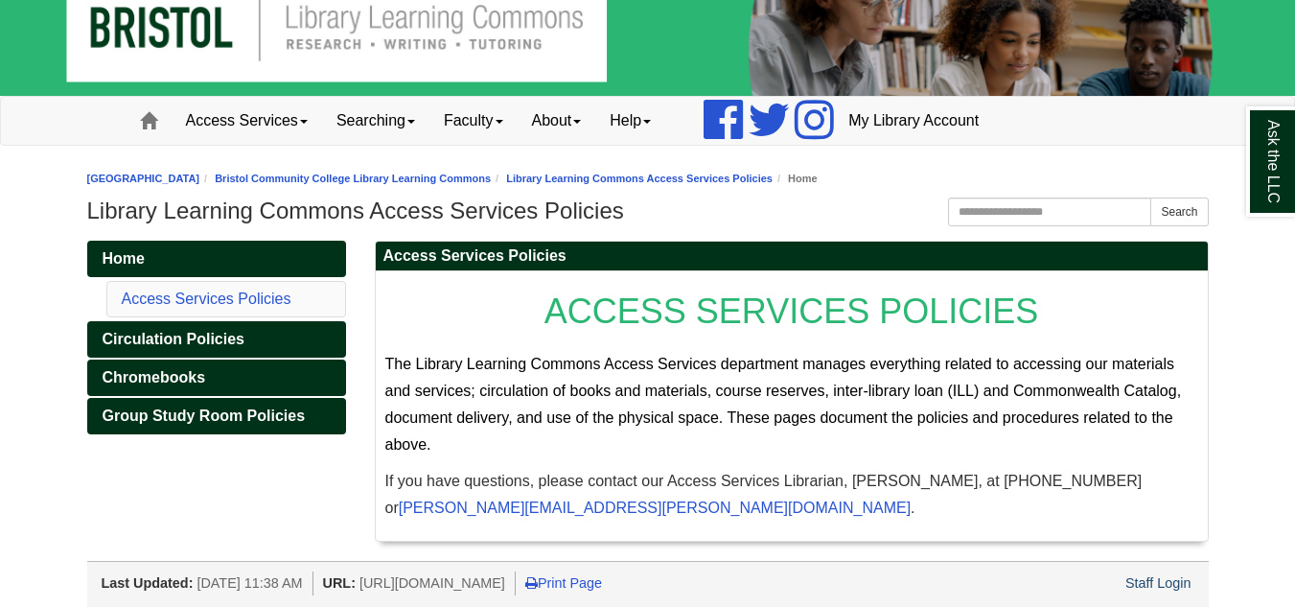
scroll to position [46, 0]
